Goal: Communication & Community: Answer question/provide support

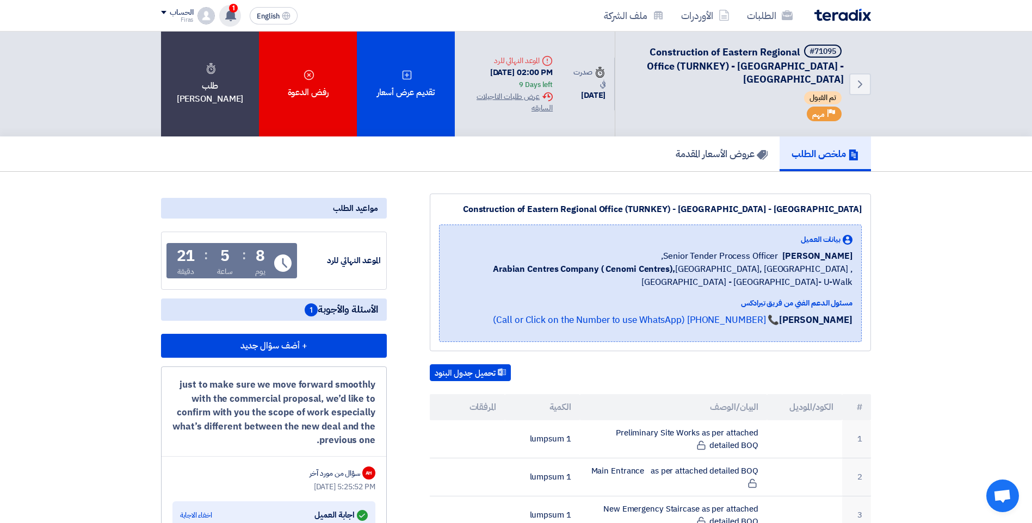
click at [236, 11] on span "1" at bounding box center [233, 8] width 9 height 9
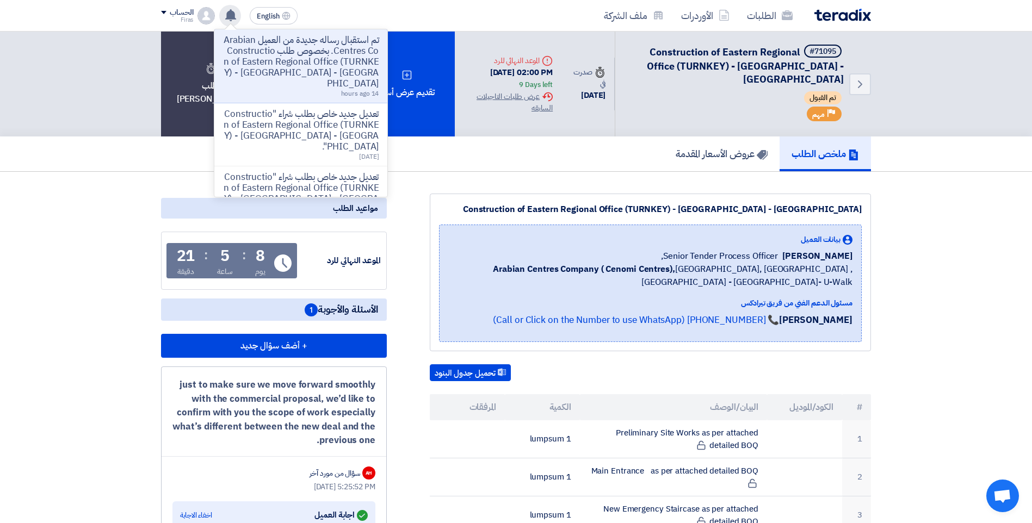
click at [279, 56] on p "تم استقبال رساله جديدة من العميل Arabian Centres Co. بخصوص طلب Construction of …" at bounding box center [301, 62] width 156 height 54
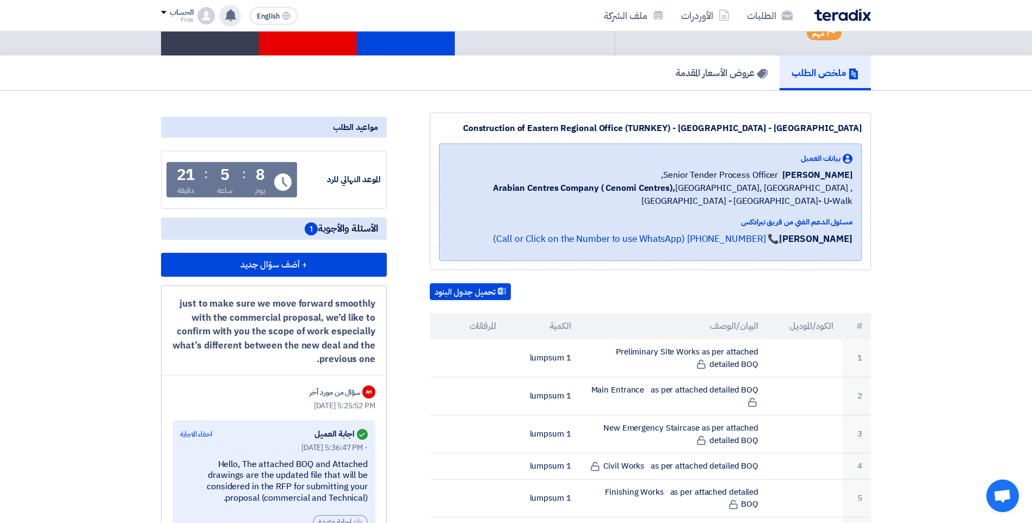
scroll to position [218, 0]
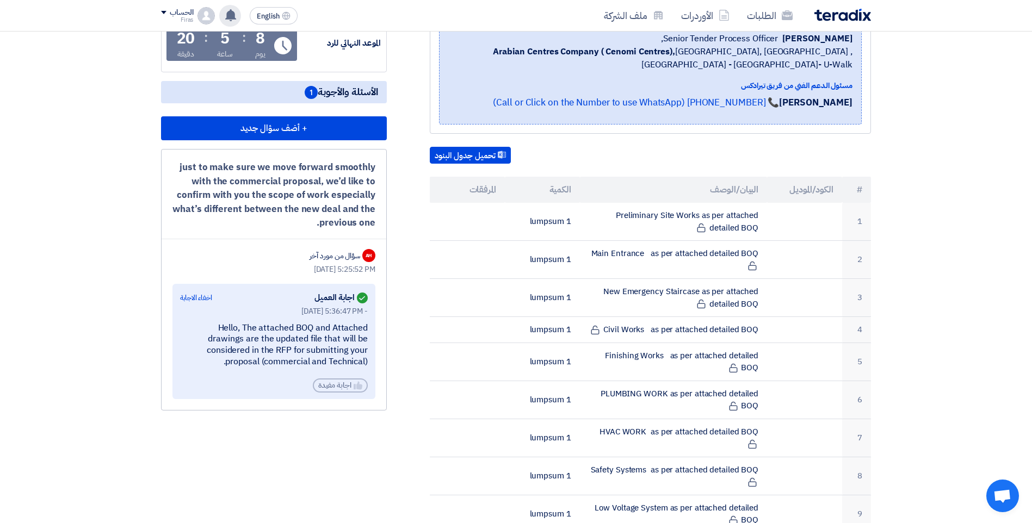
drag, startPoint x: 317, startPoint y: 223, endPoint x: 385, endPoint y: 156, distance: 95.8
click at [385, 156] on div "just to make sure we move forward smoothly with the commercial proposal, we’d l…" at bounding box center [274, 280] width 226 height 262
drag, startPoint x: 385, startPoint y: 156, endPoint x: 341, endPoint y: 164, distance: 44.4
copy div "just to make sure we move forward smoothly with the commercial proposal, we’d l…"
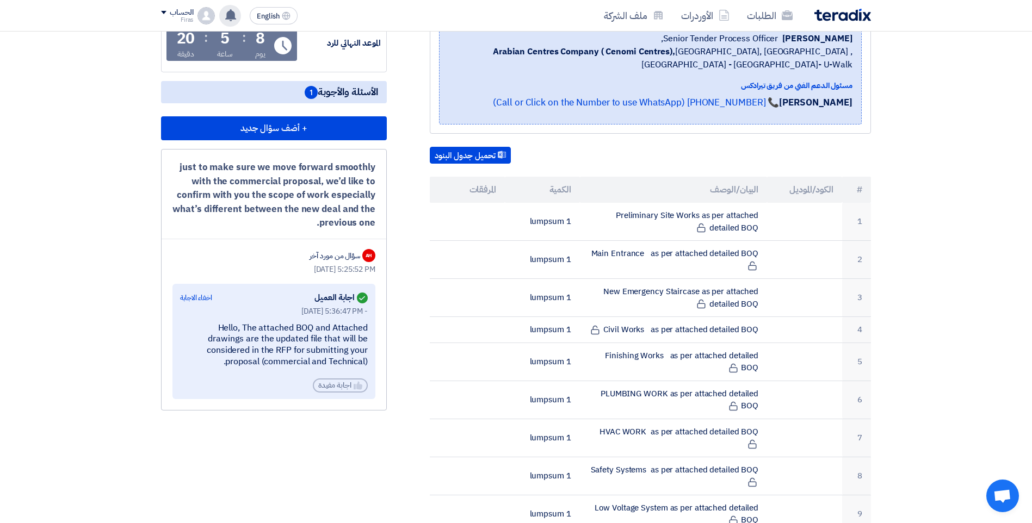
drag, startPoint x: 257, startPoint y: 364, endPoint x: 187, endPoint y: 327, distance: 78.9
click at [187, 327] on div "Hello, The attached BOQ and Attached drawings are the updated file that will be…" at bounding box center [274, 345] width 188 height 45
copy div "ello, The attached BOQ and Attached drawings are the updated file that will be …"
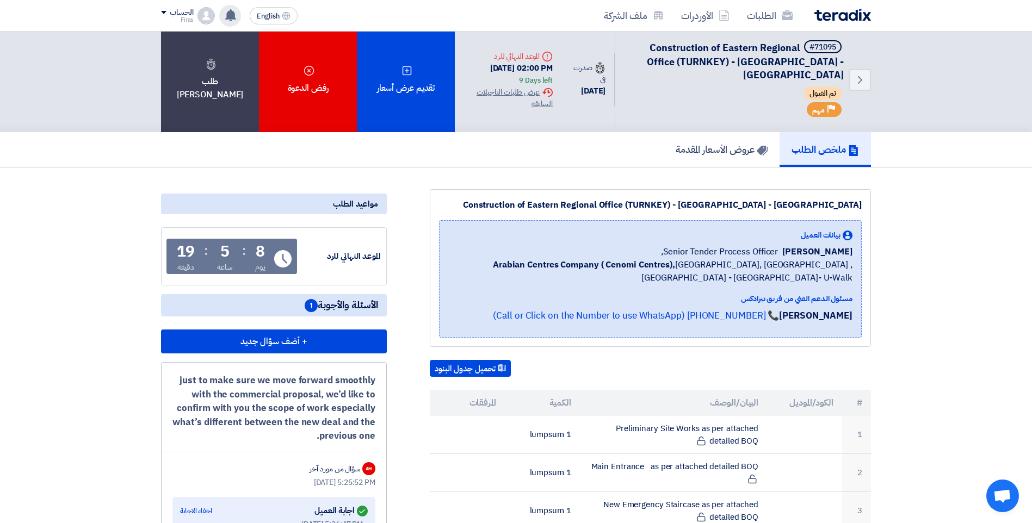
scroll to position [0, 0]
